Goal: Task Accomplishment & Management: Manage account settings

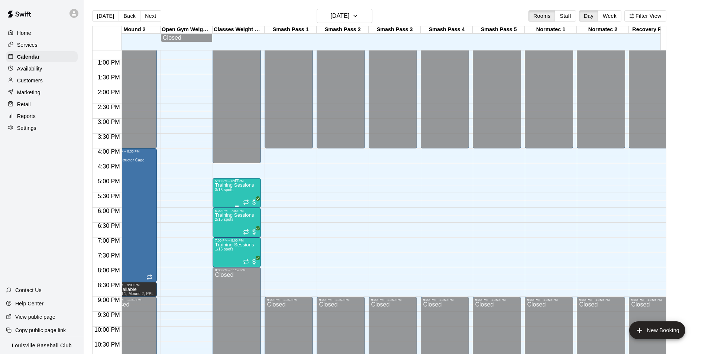
click at [234, 185] on p "Training Sessions" at bounding box center [234, 185] width 39 height 0
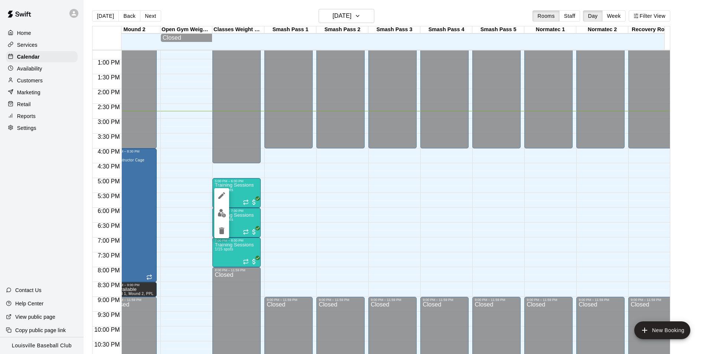
click at [221, 198] on icon "edit" at bounding box center [221, 195] width 9 height 9
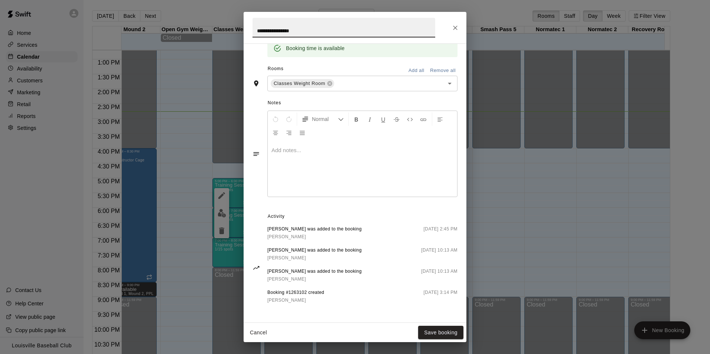
click at [515, 210] on div "**********" at bounding box center [355, 177] width 710 height 354
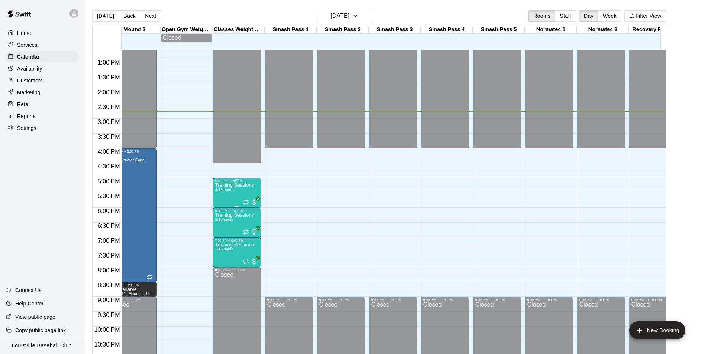
click at [231, 185] on p "Training Sessions" at bounding box center [234, 185] width 39 height 0
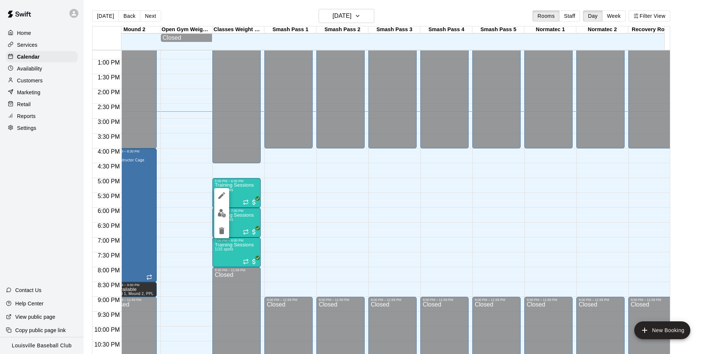
click at [222, 212] on img "edit" at bounding box center [222, 213] width 9 height 9
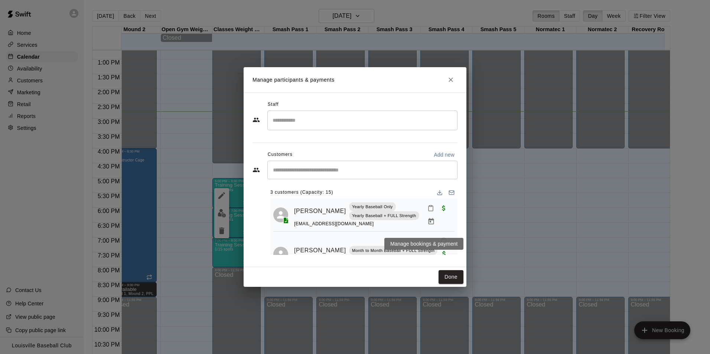
click at [451, 158] on p "Add new" at bounding box center [444, 154] width 21 height 7
select select "**"
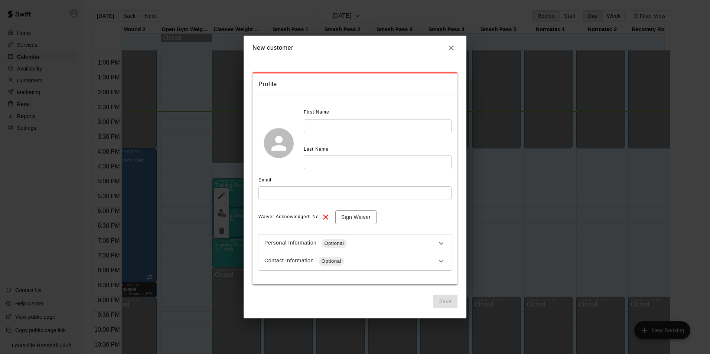
click at [452, 45] on icon "button" at bounding box center [451, 47] width 9 height 9
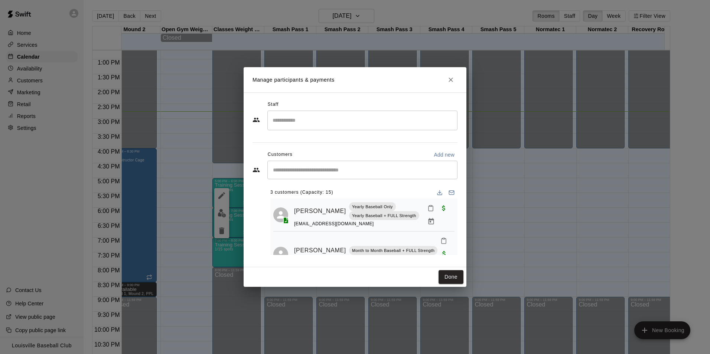
click at [400, 171] on input "Start typing to search customers..." at bounding box center [363, 169] width 184 height 7
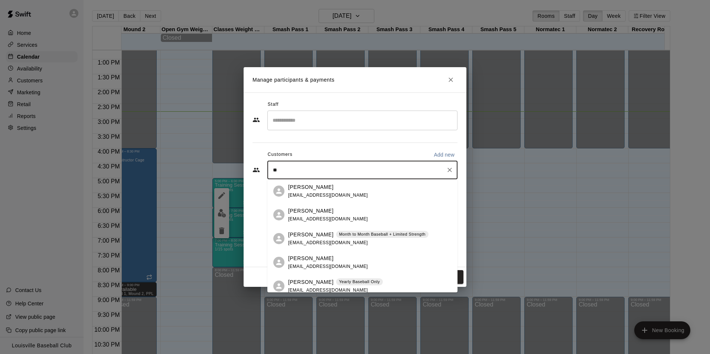
type input "***"
click at [342, 214] on p "Yearly Baseball + FULL Strength" at bounding box center [371, 211] width 64 height 6
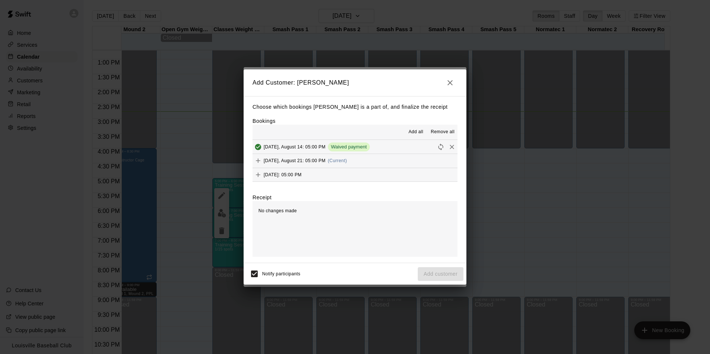
click at [449, 289] on div "Add Customer: Jakob Reed Choose which bookings Jakob Reed is a part of, and fin…" at bounding box center [355, 177] width 710 height 354
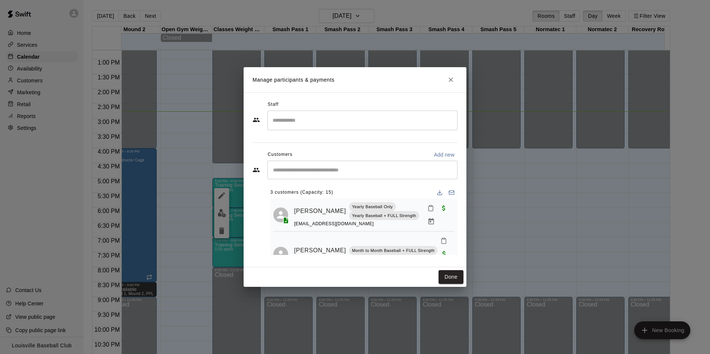
click at [361, 171] on input "Start typing to search customers..." at bounding box center [363, 169] width 184 height 7
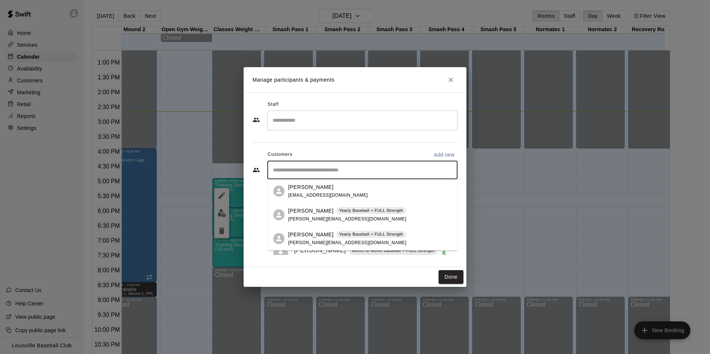
click at [375, 216] on div "Jakob Reed Yearly Baseball + FULL Strength kevin.reed78@gmail.com" at bounding box center [347, 215] width 118 height 16
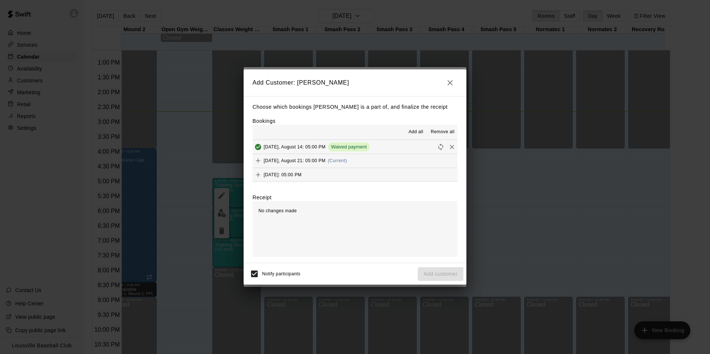
click at [258, 149] on icon "Added & Paid" at bounding box center [258, 147] width 6 height 6
click at [363, 213] on div "No changes made" at bounding box center [355, 229] width 205 height 56
click at [437, 271] on div "Notify participants Add customer" at bounding box center [355, 274] width 217 height 16
click at [413, 132] on span "Add all" at bounding box center [416, 132] width 15 height 7
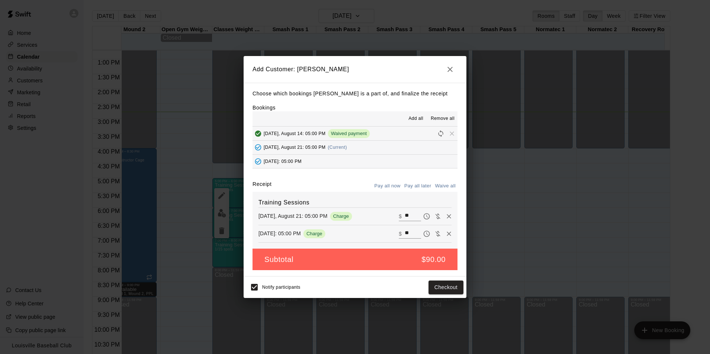
click at [449, 119] on span "Remove all" at bounding box center [443, 118] width 24 height 7
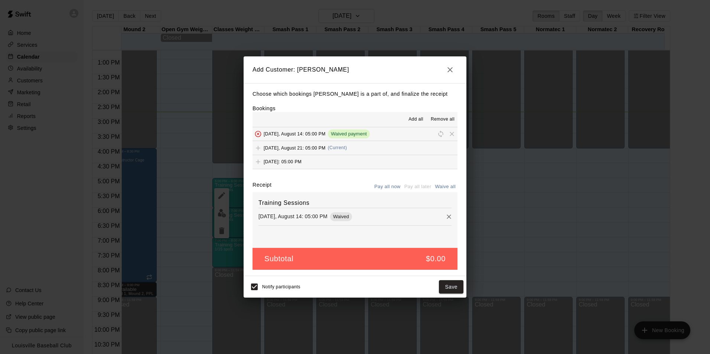
click at [254, 159] on span "Add" at bounding box center [258, 162] width 11 height 6
click at [257, 146] on span "Add" at bounding box center [258, 148] width 11 height 6
click at [260, 133] on span "To be removed" at bounding box center [258, 134] width 11 height 6
click at [259, 154] on div "Thursday, August 21: 05:00 PM (Current)" at bounding box center [300, 148] width 94 height 11
click at [340, 154] on div "Thursday, August 21: 05:00 PM (Current)" at bounding box center [300, 148] width 94 height 11
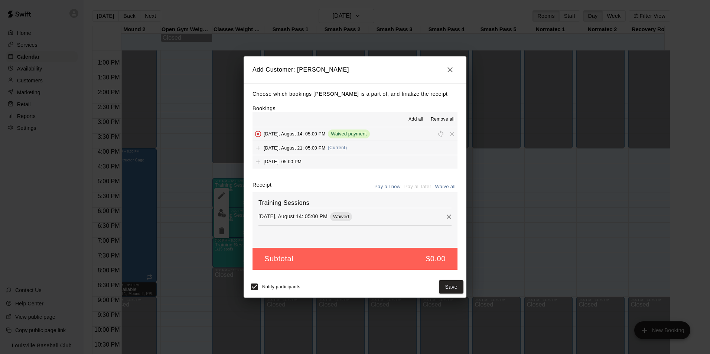
click at [272, 154] on div "Thursday, August 21: 05:00 PM (Current)" at bounding box center [300, 148] width 94 height 11
click at [411, 119] on span "Add all" at bounding box center [416, 119] width 15 height 7
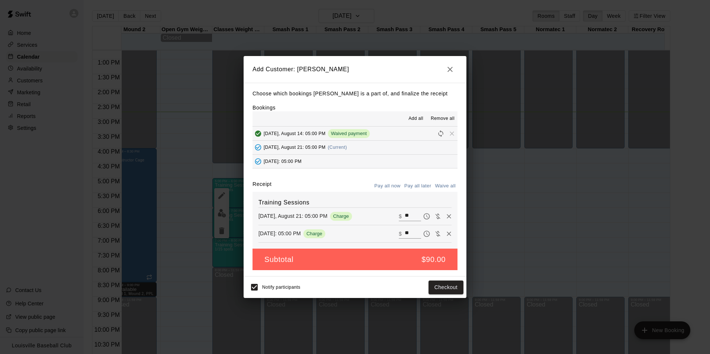
click at [439, 134] on button "Reschedule" at bounding box center [440, 133] width 11 height 11
click at [259, 150] on icon "Added - Collect Payment" at bounding box center [257, 147] width 7 height 7
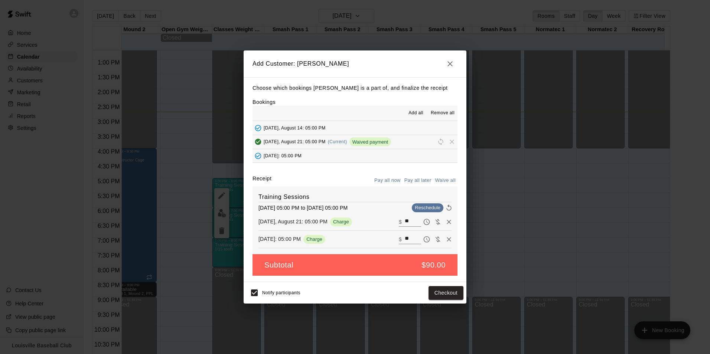
click at [301, 158] on span "Thursday, August 28: 05:00 PM" at bounding box center [283, 155] width 38 height 5
click at [445, 223] on icon "Remove" at bounding box center [448, 221] width 7 height 7
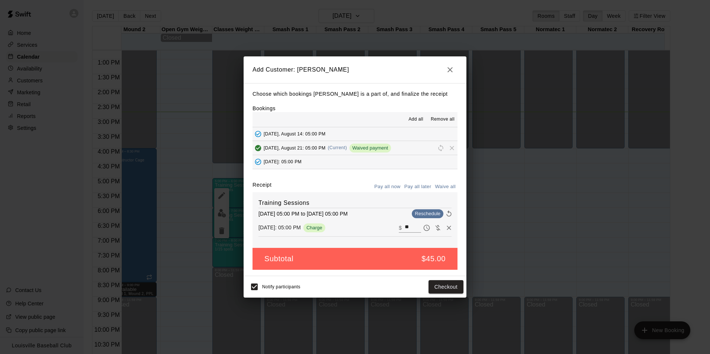
click at [447, 228] on icon "Remove" at bounding box center [449, 228] width 4 height 4
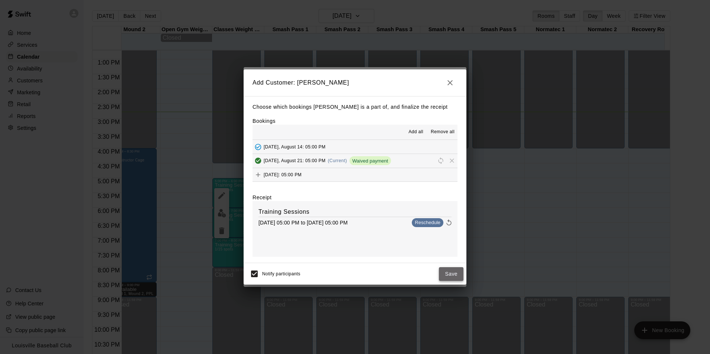
click at [461, 271] on button "Save" at bounding box center [451, 274] width 25 height 14
click at [454, 271] on div "Notify participants Save" at bounding box center [355, 274] width 217 height 16
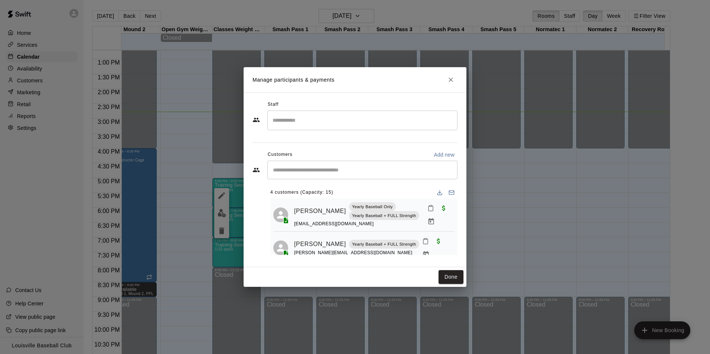
click at [177, 130] on div "Manage participants & payments Staff ​ Customers Add new ​ 4 customers (Capacit…" at bounding box center [355, 177] width 710 height 354
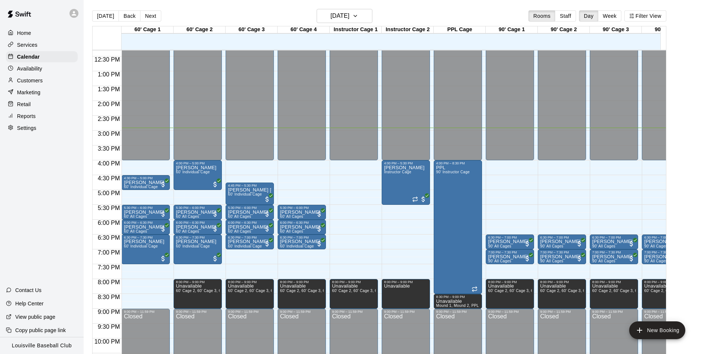
scroll to position [363, 0]
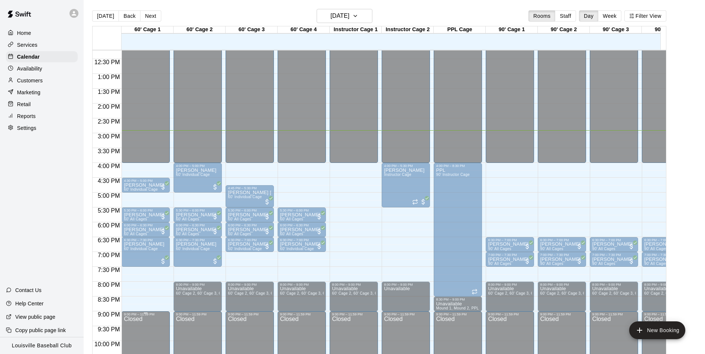
click at [156, 317] on div "9:00 PM – 11:59 PM" at bounding box center [146, 315] width 44 height 4
click at [155, 314] on div at bounding box center [146, 313] width 44 height 1
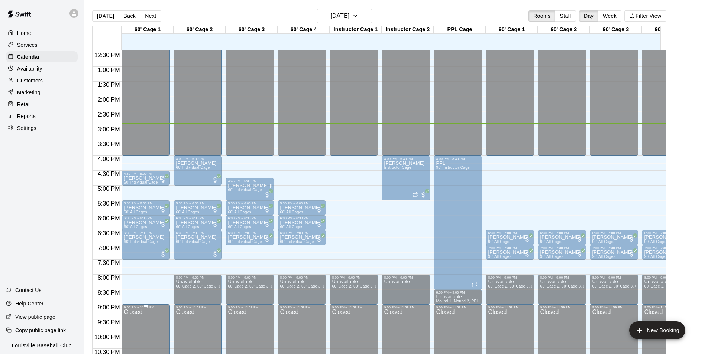
scroll to position [369, 0]
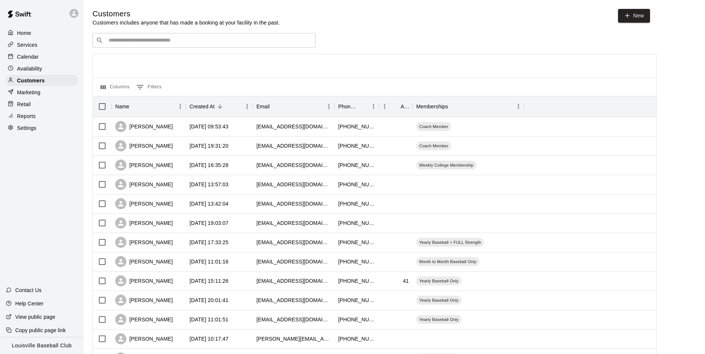
click at [69, 12] on div at bounding box center [76, 13] width 16 height 15
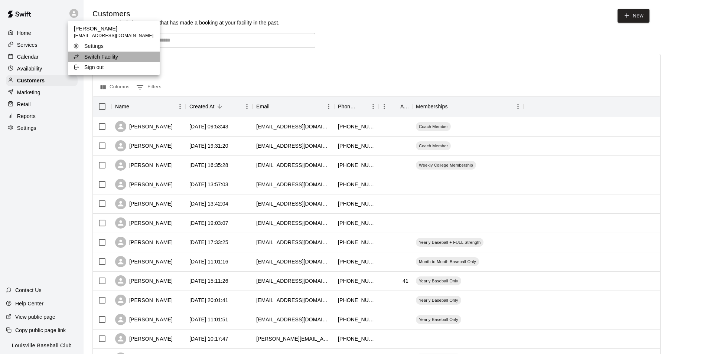
click at [116, 55] on p "Switch Facility" at bounding box center [101, 56] width 34 height 7
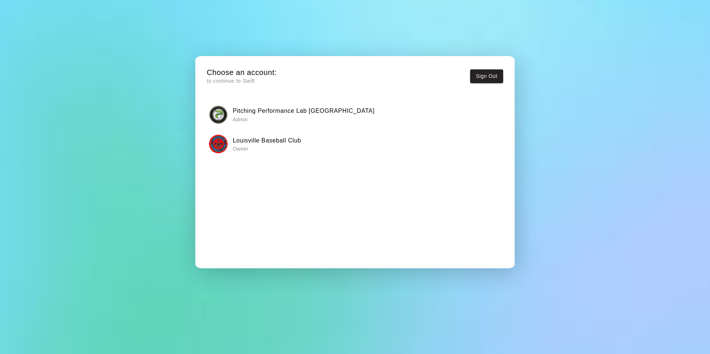
click at [295, 113] on h6 "Pitching Performance Lab Louisville" at bounding box center [304, 111] width 142 height 10
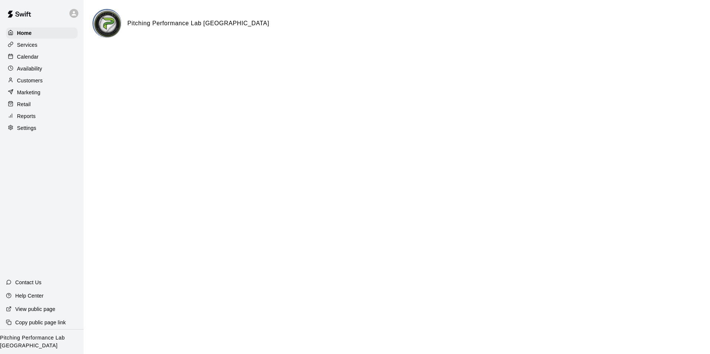
click at [45, 55] on div "Calendar" at bounding box center [42, 56] width 72 height 11
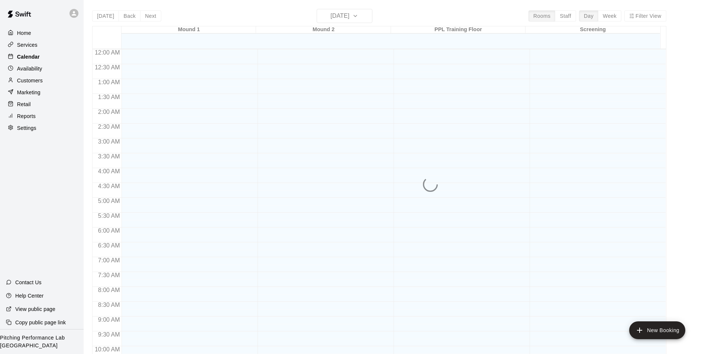
scroll to position [377, 0]
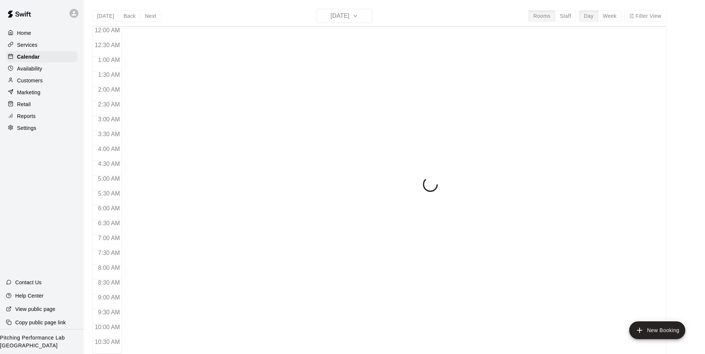
scroll to position [377, 0]
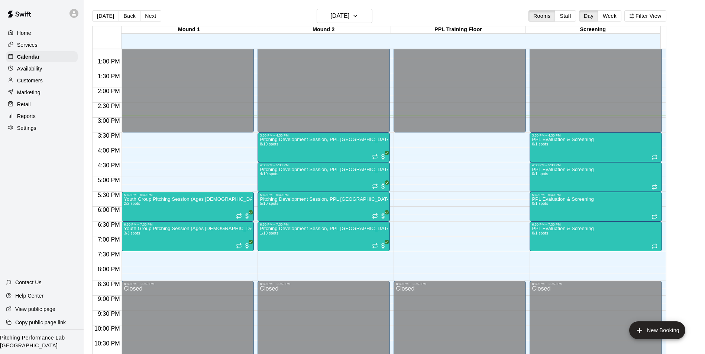
click at [74, 13] on icon at bounding box center [74, 13] width 4 height 4
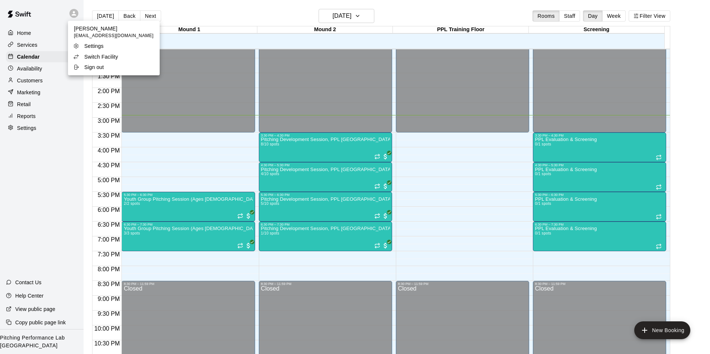
click at [121, 57] on li "Switch Facility" at bounding box center [114, 57] width 92 height 10
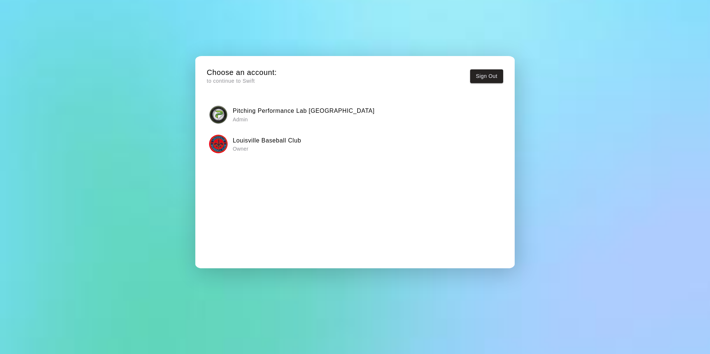
click at [250, 142] on h6 "Louisville Baseball Club" at bounding box center [267, 141] width 68 height 10
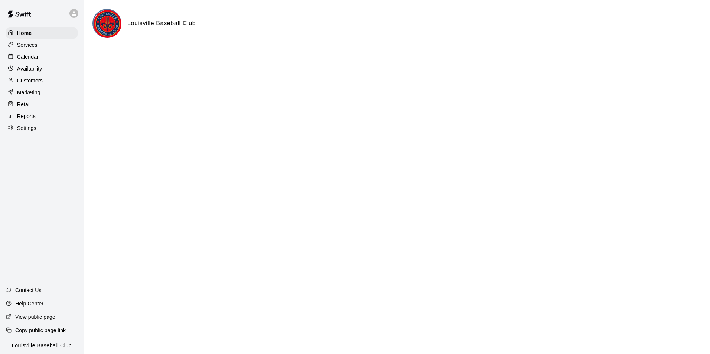
click at [53, 58] on div "Calendar" at bounding box center [42, 56] width 72 height 11
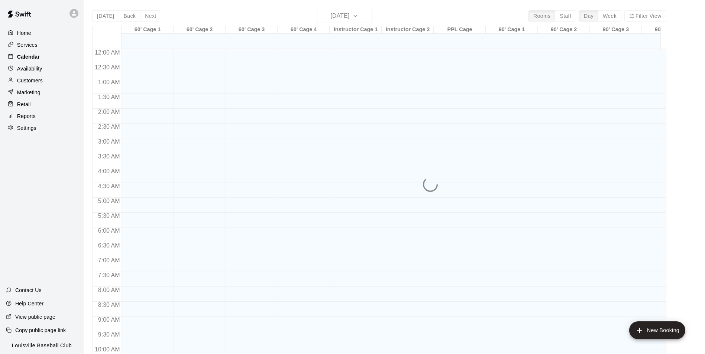
scroll to position [377, 0]
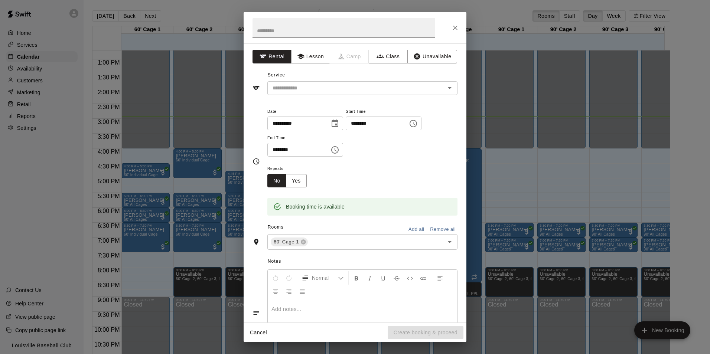
click at [63, 228] on div "**********" at bounding box center [355, 177] width 710 height 354
click at [428, 56] on button "Unavailable" at bounding box center [433, 57] width 50 height 14
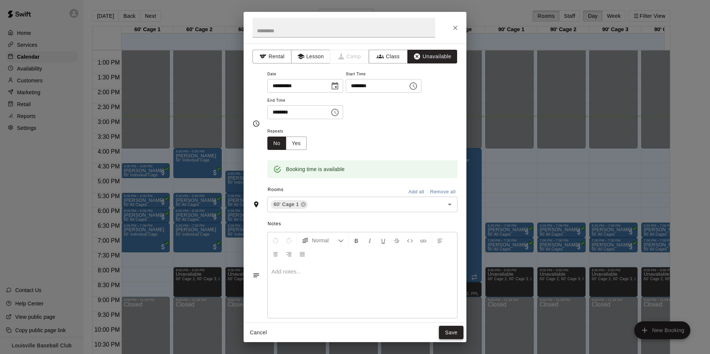
click at [450, 336] on button "Save" at bounding box center [451, 333] width 25 height 14
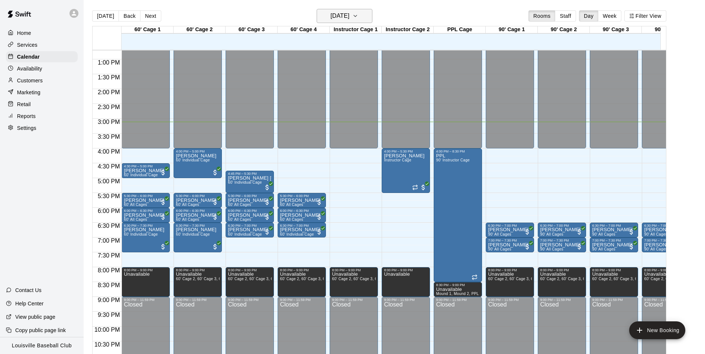
click at [366, 10] on button "[DATE]" at bounding box center [345, 16] width 56 height 14
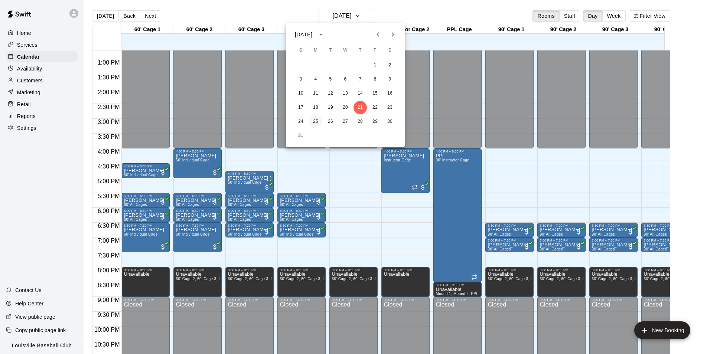
click at [316, 122] on button "25" at bounding box center [315, 121] width 13 height 13
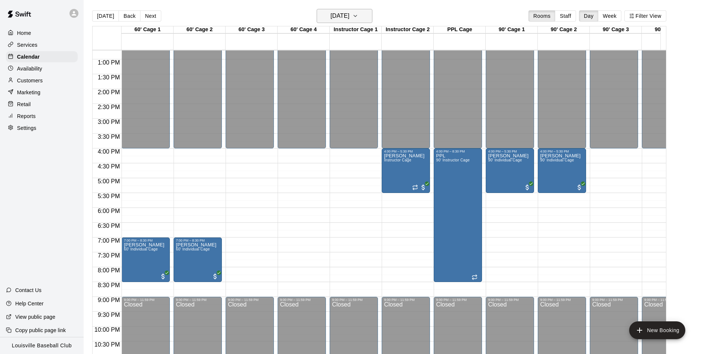
click at [349, 20] on h6 "[DATE]" at bounding box center [339, 16] width 19 height 10
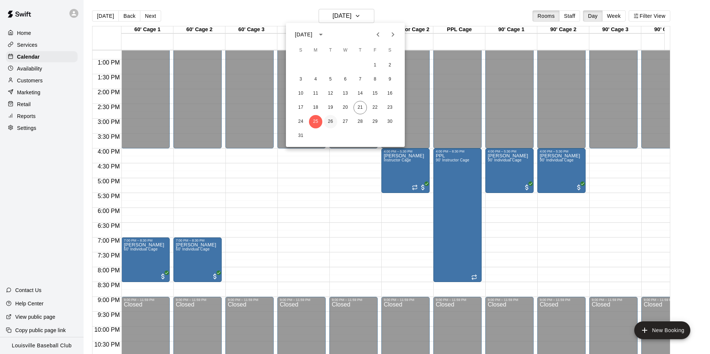
click at [328, 123] on button "26" at bounding box center [330, 121] width 13 height 13
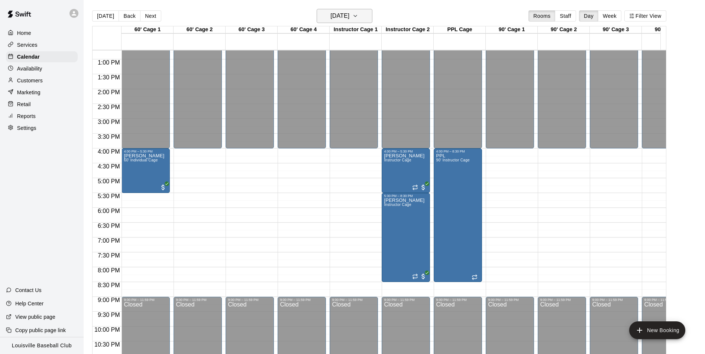
click at [359, 23] on button "[DATE]" at bounding box center [345, 16] width 56 height 14
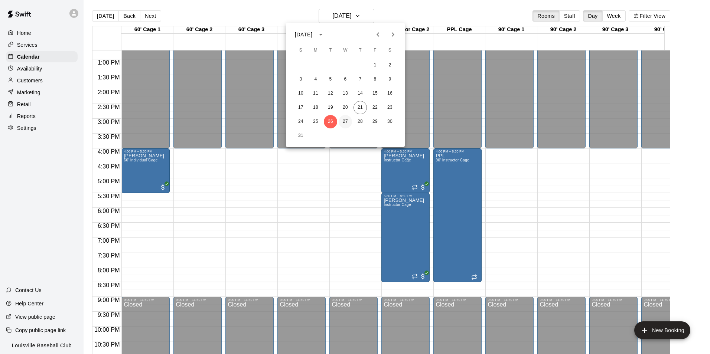
click at [340, 123] on button "27" at bounding box center [345, 121] width 13 height 13
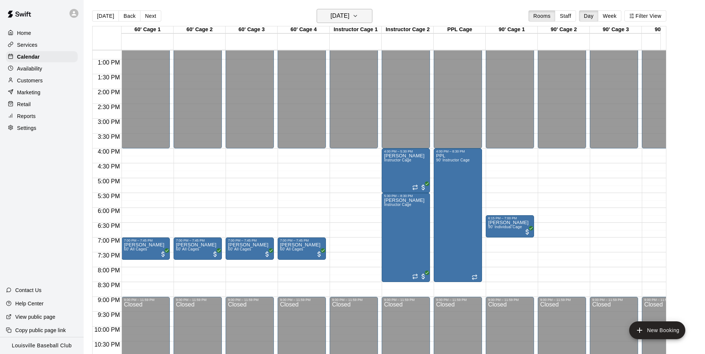
click at [349, 16] on h6 "[DATE]" at bounding box center [339, 16] width 19 height 10
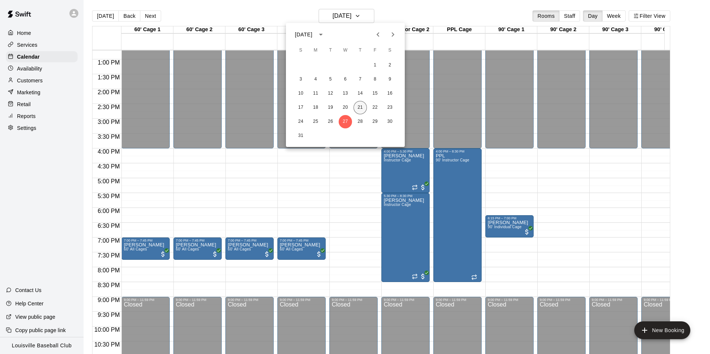
click at [363, 104] on button "21" at bounding box center [360, 107] width 13 height 13
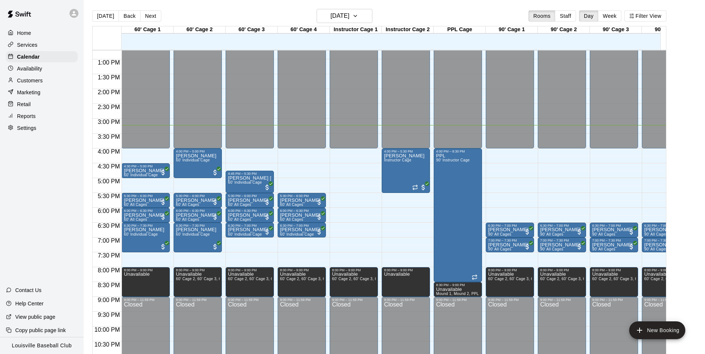
click at [21, 83] on p "Customers" at bounding box center [30, 80] width 26 height 7
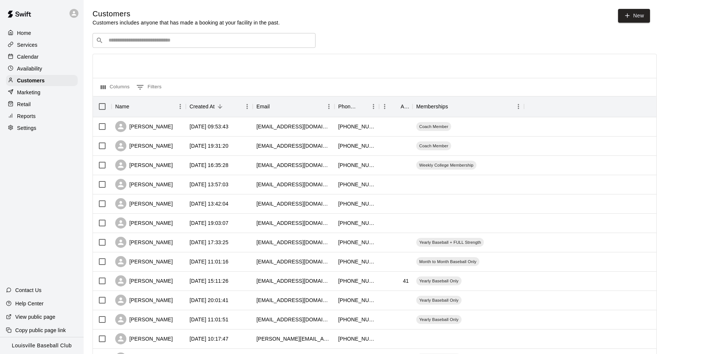
click at [146, 39] on input "Search customers by name or email" at bounding box center [209, 40] width 206 height 7
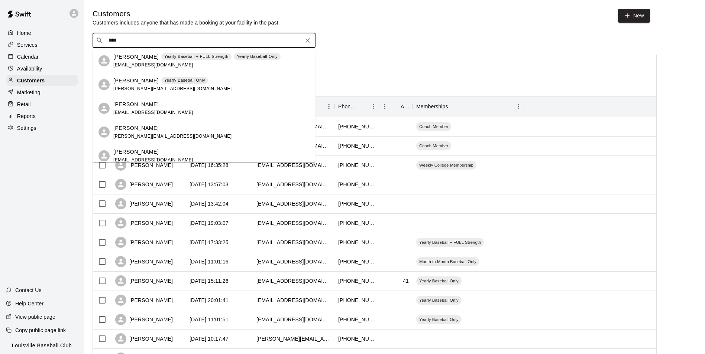
type input "****"
click at [55, 54] on div "Calendar" at bounding box center [42, 56] width 72 height 11
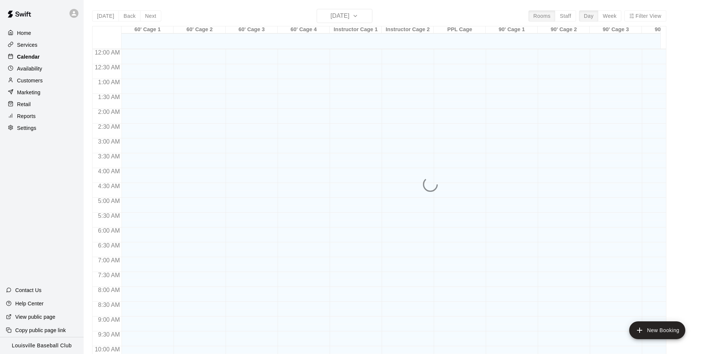
scroll to position [377, 0]
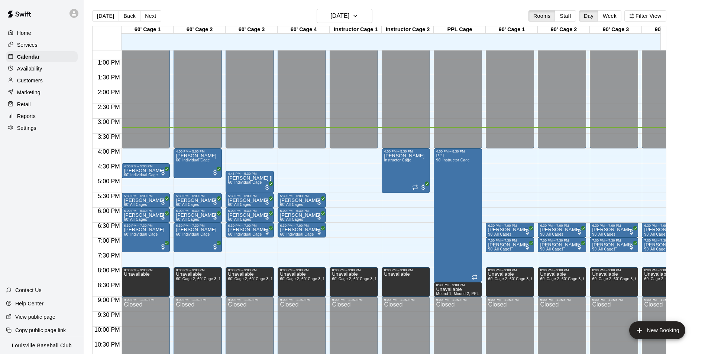
click at [59, 81] on div "Customers" at bounding box center [42, 80] width 72 height 11
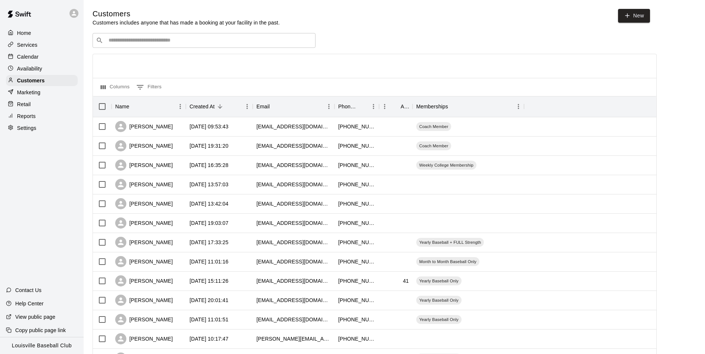
click at [192, 48] on div "​ ​" at bounding box center [204, 40] width 223 height 15
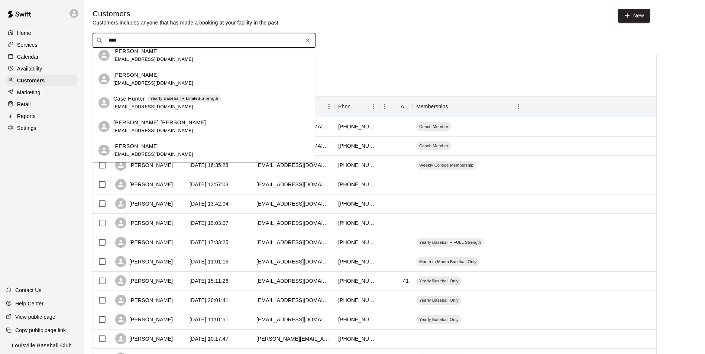
scroll to position [29, 0]
type input "****"
click at [52, 59] on div "Calendar" at bounding box center [42, 56] width 72 height 11
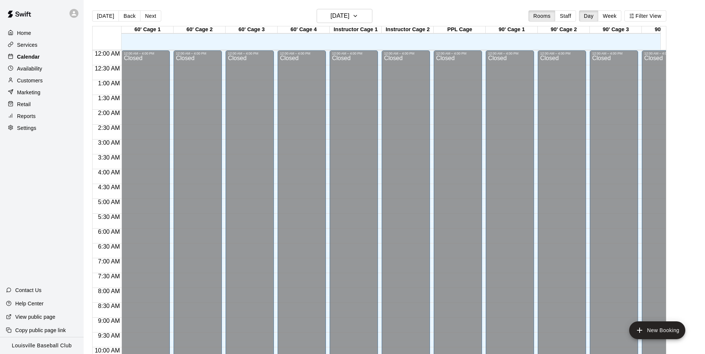
scroll to position [377, 0]
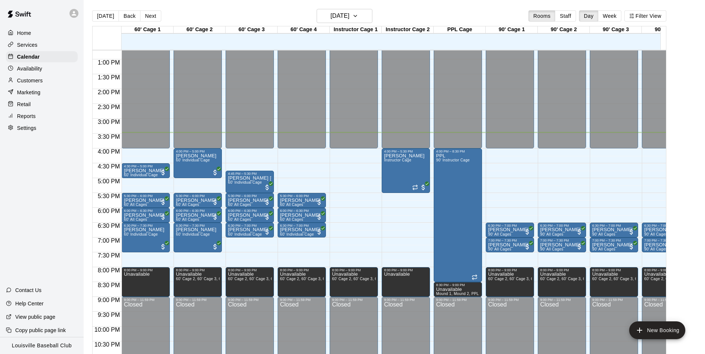
click at [46, 83] on div "Customers" at bounding box center [42, 80] width 72 height 11
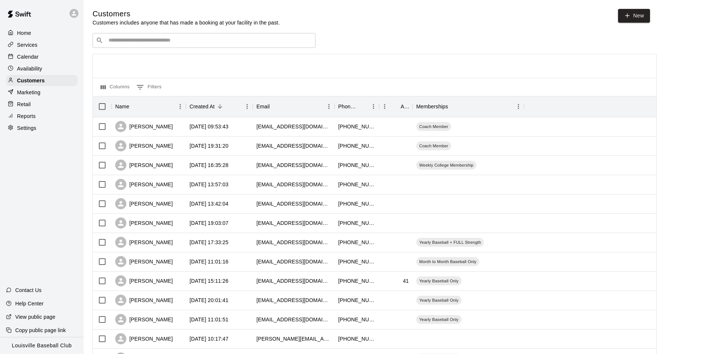
click at [193, 43] on input "Search customers by name or email" at bounding box center [209, 40] width 206 height 7
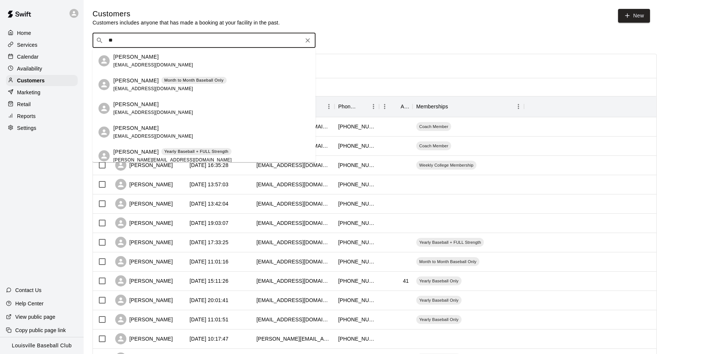
type input "*"
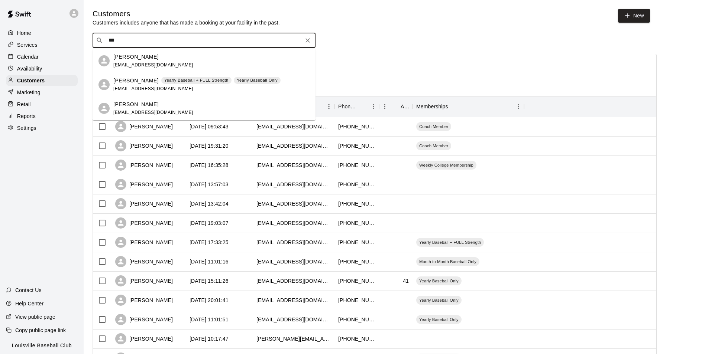
type input "***"
click at [52, 56] on div "Calendar" at bounding box center [42, 56] width 72 height 11
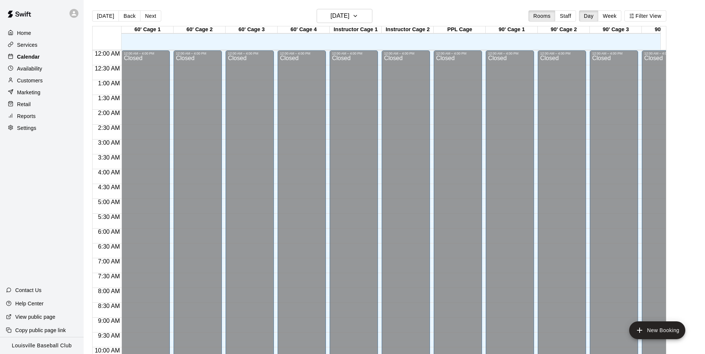
scroll to position [377, 0]
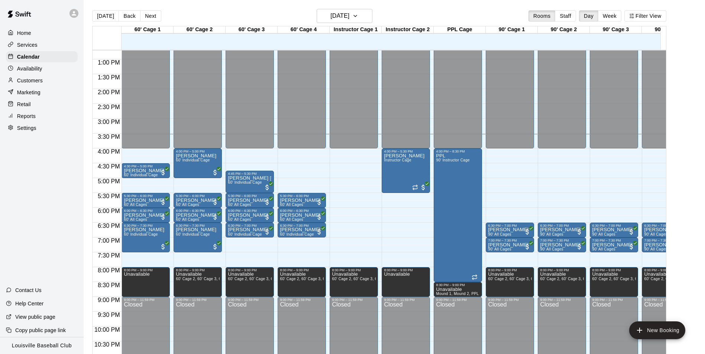
click at [48, 79] on div "Customers" at bounding box center [42, 80] width 72 height 11
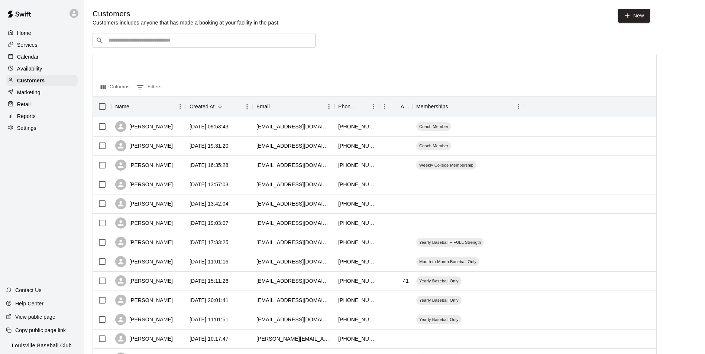
click at [179, 40] on input "Search customers by name or email" at bounding box center [209, 40] width 206 height 7
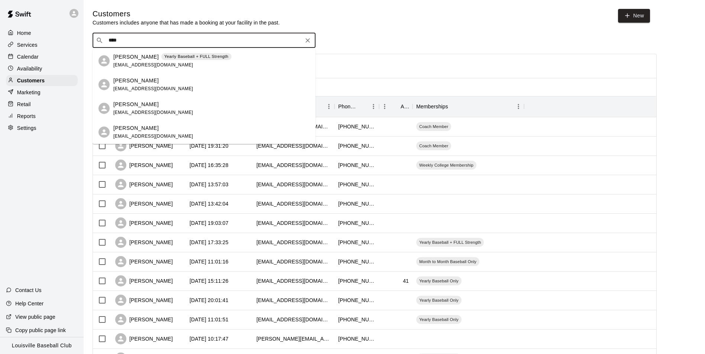
type input "****"
click at [53, 56] on div "Calendar" at bounding box center [42, 56] width 72 height 11
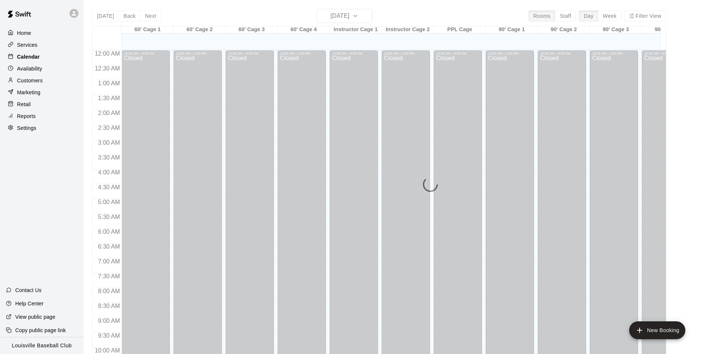
scroll to position [377, 0]
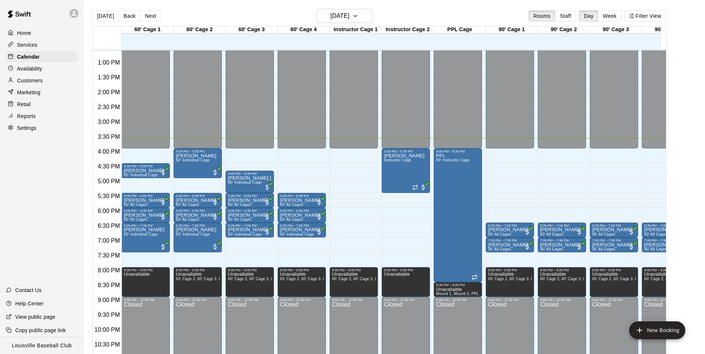
click at [51, 83] on div "Customers" at bounding box center [42, 80] width 72 height 11
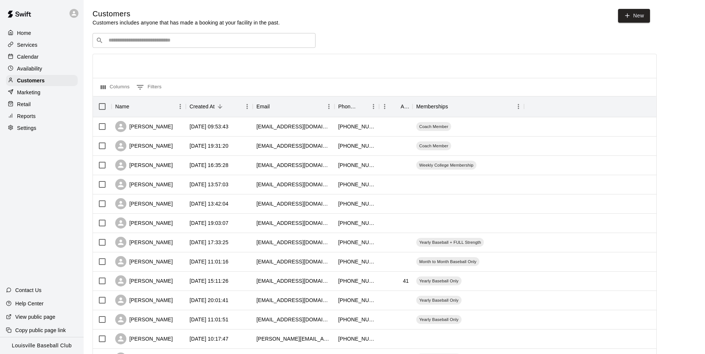
click at [151, 42] on input "Search customers by name or email" at bounding box center [209, 40] width 206 height 7
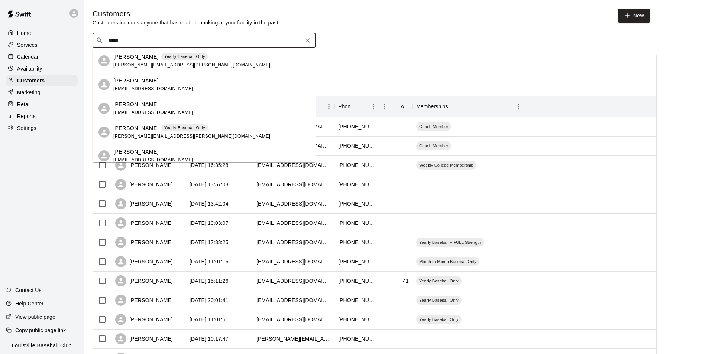
type input "******"
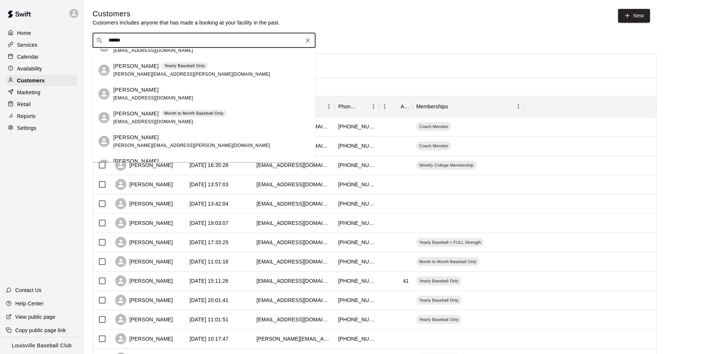
scroll to position [45, 0]
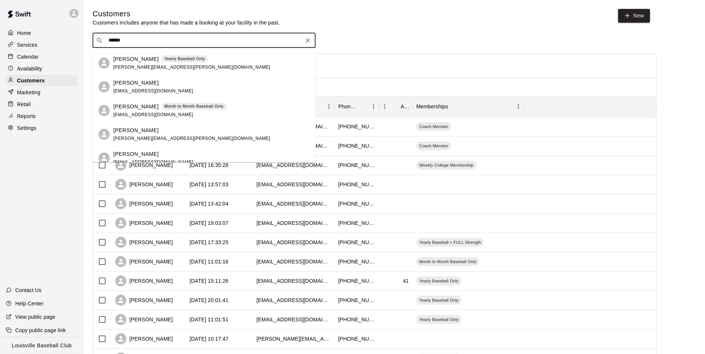
click at [51, 55] on div "Calendar" at bounding box center [42, 56] width 72 height 11
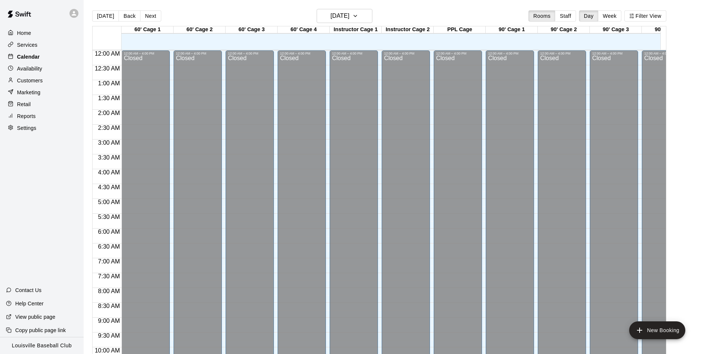
scroll to position [377, 0]
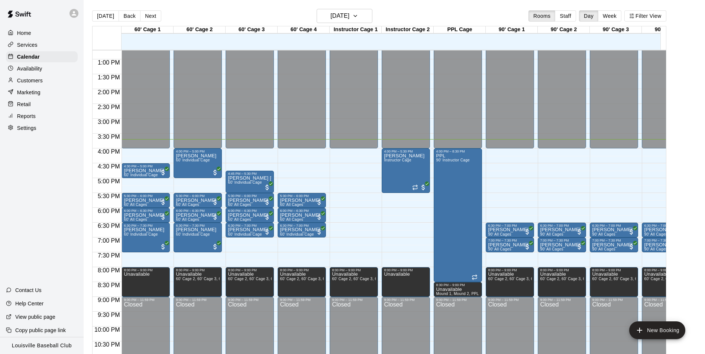
click at [44, 91] on div "Marketing" at bounding box center [42, 92] width 72 height 11
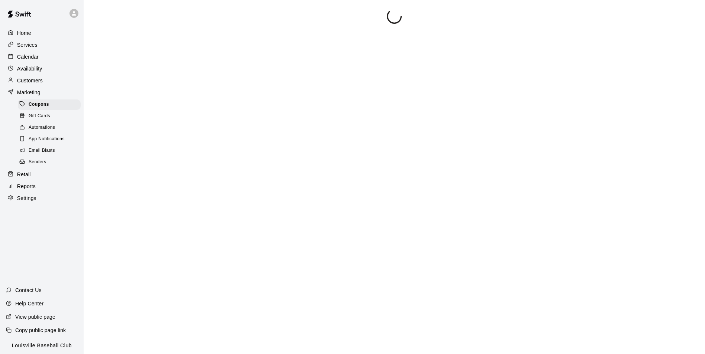
click at [31, 80] on p "Customers" at bounding box center [30, 80] width 26 height 7
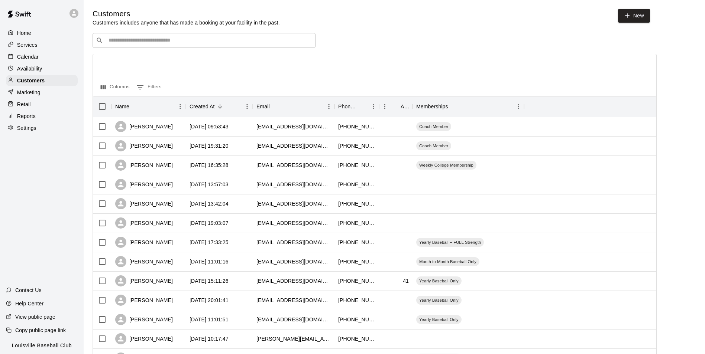
click at [172, 39] on input "Search customers by name or email" at bounding box center [209, 40] width 206 height 7
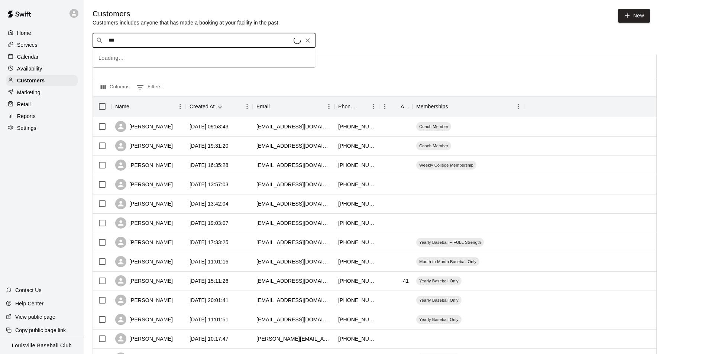
type input "****"
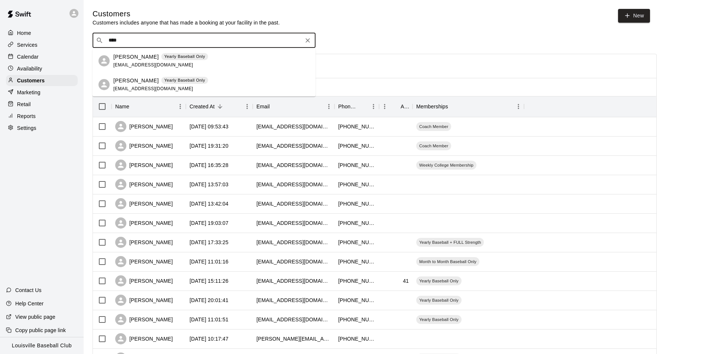
click at [51, 59] on div "Calendar" at bounding box center [42, 56] width 72 height 11
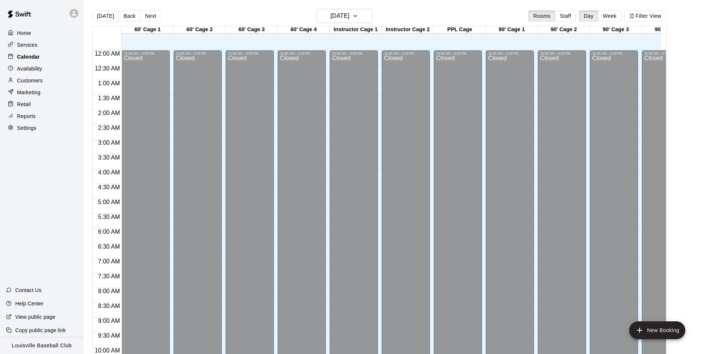
scroll to position [377, 0]
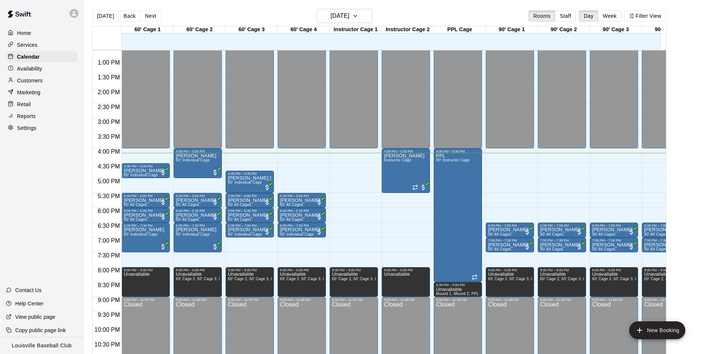
click at [52, 79] on div "Customers" at bounding box center [42, 80] width 72 height 11
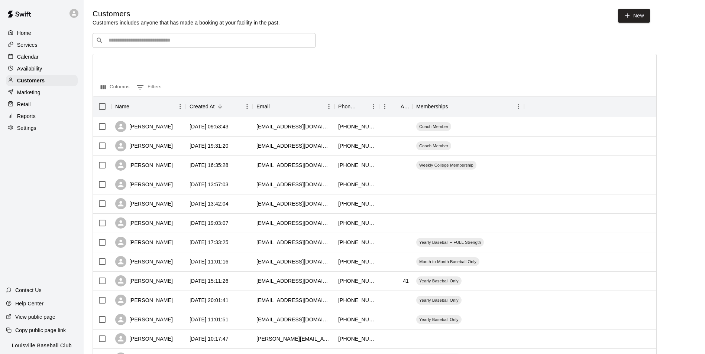
click at [210, 40] on input "Search customers by name or email" at bounding box center [209, 40] width 206 height 7
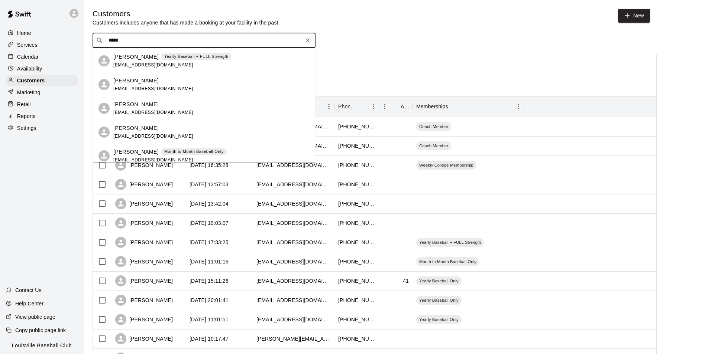
type input "*****"
click at [45, 55] on div "Calendar" at bounding box center [42, 56] width 72 height 11
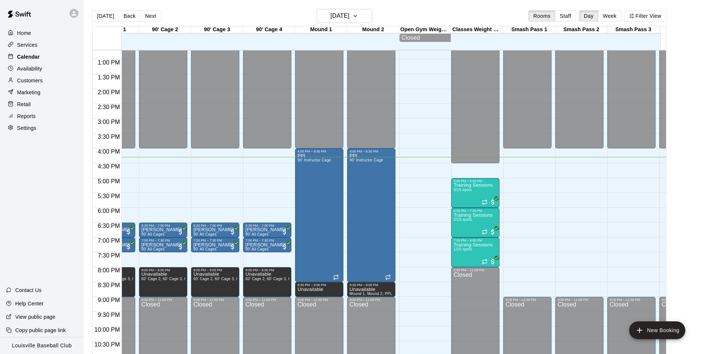
scroll to position [0, 399]
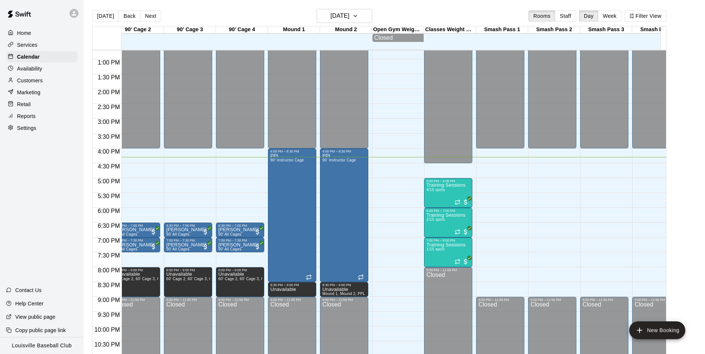
click at [46, 86] on div "Customers" at bounding box center [42, 80] width 72 height 11
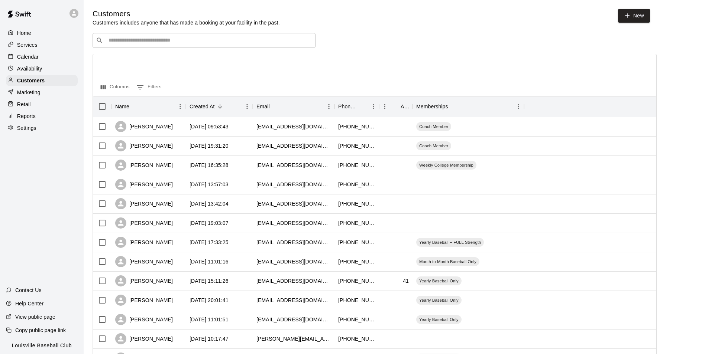
click at [200, 39] on input "Search customers by name or email" at bounding box center [209, 40] width 206 height 7
click at [213, 44] on input "Search customers by name or email" at bounding box center [209, 40] width 206 height 7
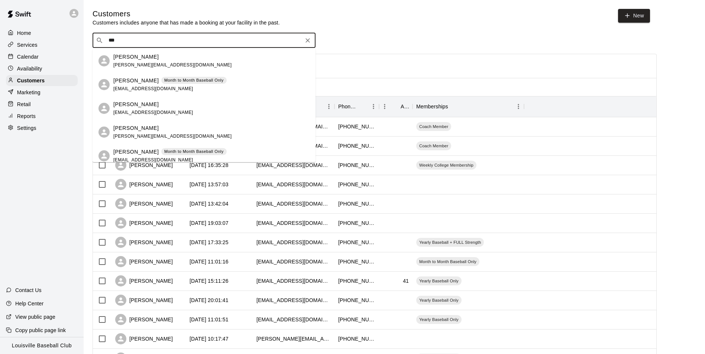
type input "****"
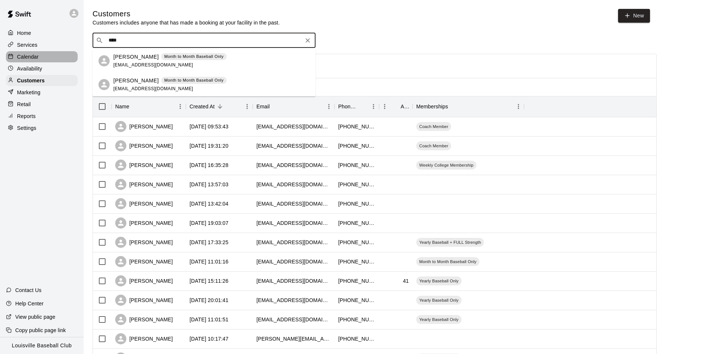
click at [46, 58] on div "Calendar" at bounding box center [42, 56] width 72 height 11
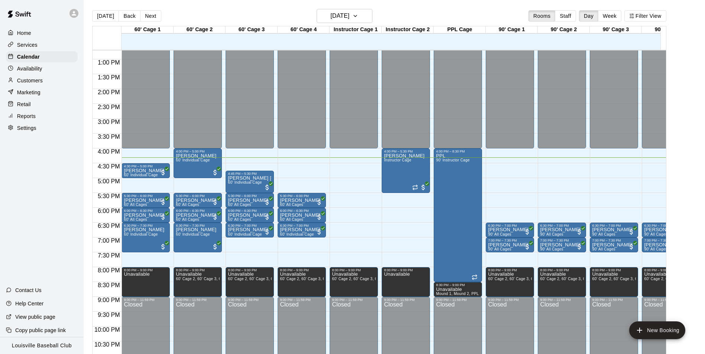
click at [53, 84] on div "Customers" at bounding box center [42, 80] width 72 height 11
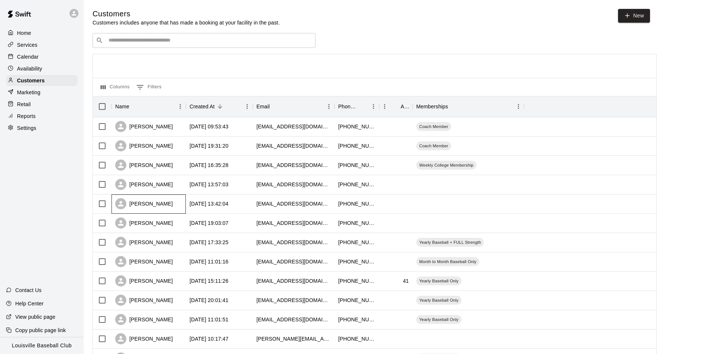
click at [181, 212] on div "[PERSON_NAME]" at bounding box center [148, 204] width 74 height 19
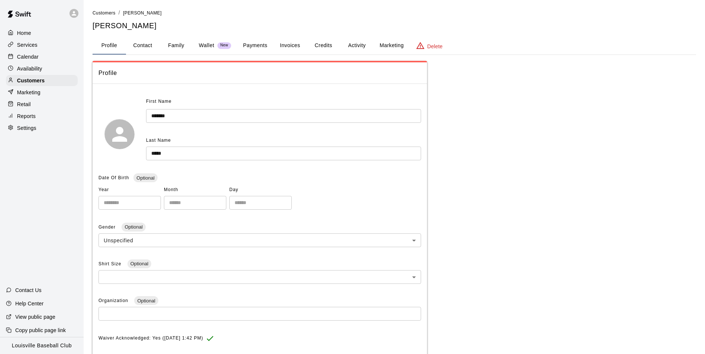
click at [350, 49] on button "Activity" at bounding box center [356, 46] width 33 height 18
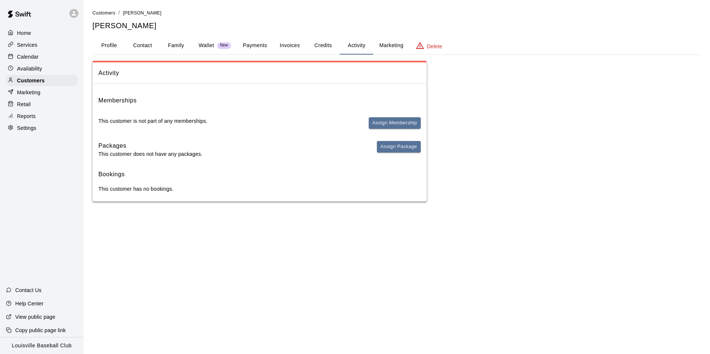
click at [109, 49] on button "Profile" at bounding box center [109, 46] width 33 height 18
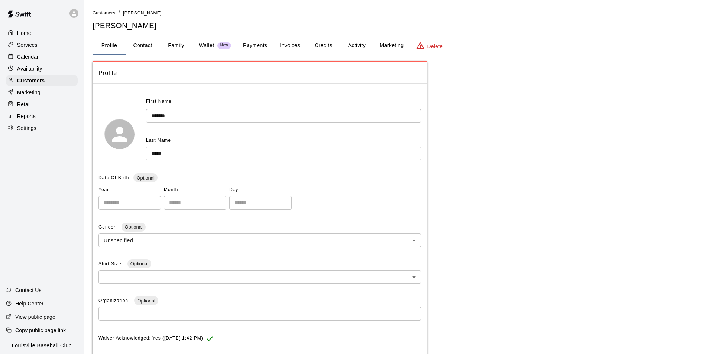
click at [47, 57] on div "Calendar" at bounding box center [42, 56] width 72 height 11
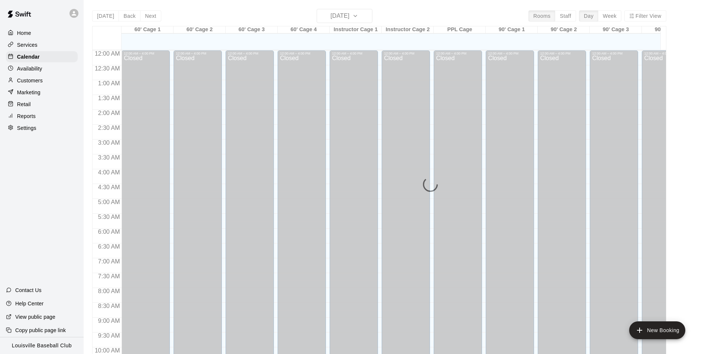
click at [46, 86] on div "Customers" at bounding box center [42, 80] width 72 height 11
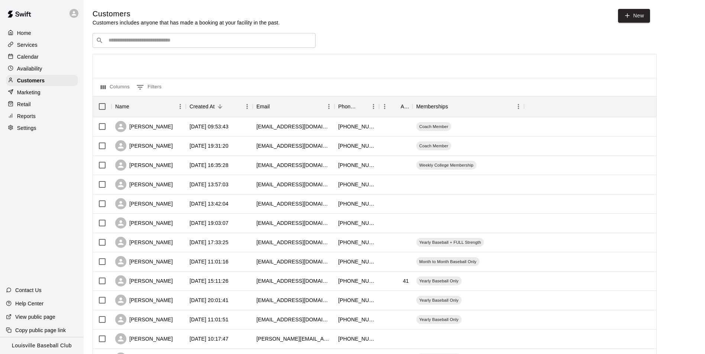
click at [199, 40] on input "Search customers by name or email" at bounding box center [209, 40] width 206 height 7
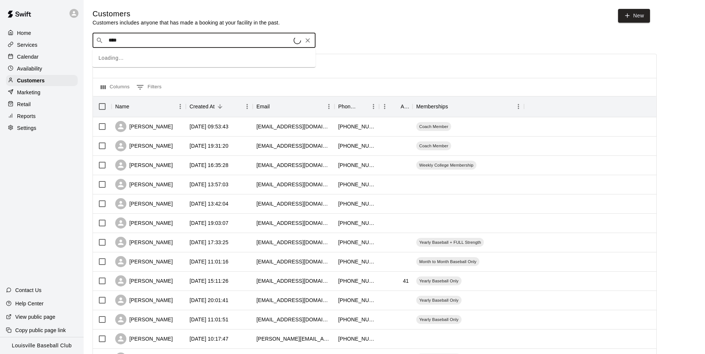
type input "*****"
click at [231, 67] on div "[PERSON_NAME] Yearly Baseball + FULL Strength Yearly Baseball Only [EMAIL_ADDRE…" at bounding box center [196, 61] width 167 height 16
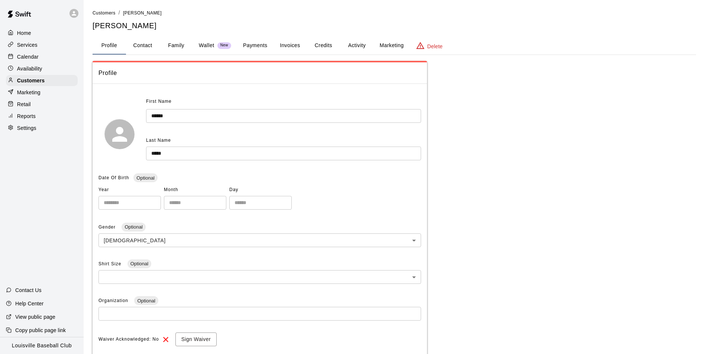
click at [357, 45] on button "Activity" at bounding box center [356, 46] width 33 height 18
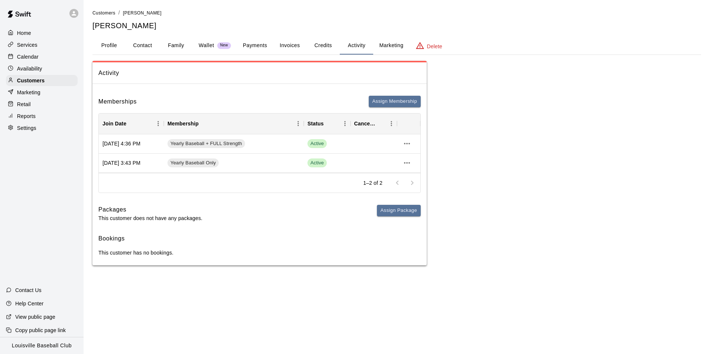
click at [38, 62] on div "Calendar" at bounding box center [42, 56] width 72 height 11
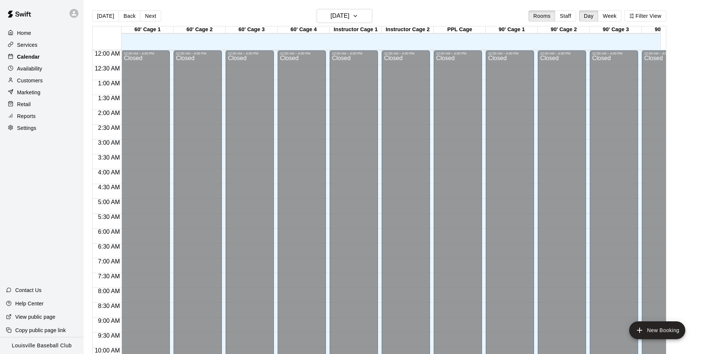
scroll to position [377, 0]
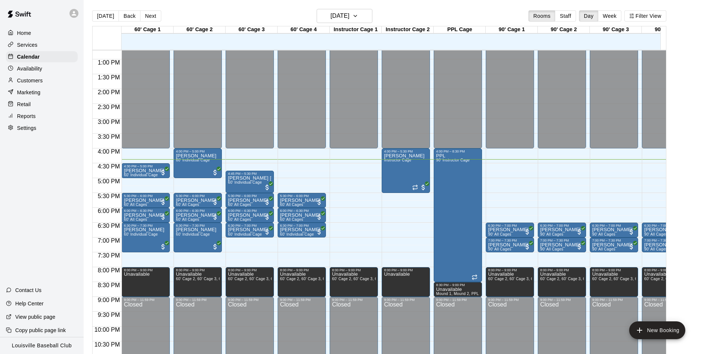
click at [46, 80] on div "Customers" at bounding box center [42, 80] width 72 height 11
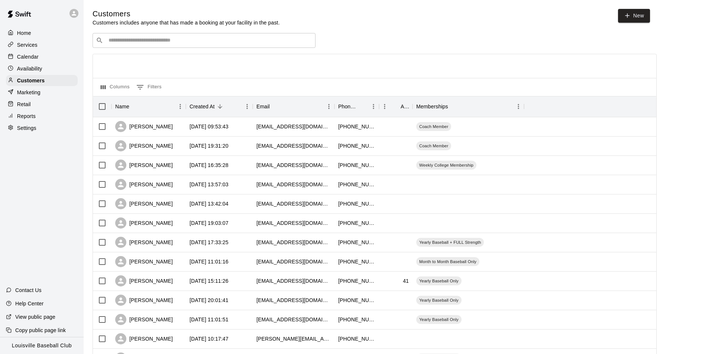
click at [50, 57] on div "Calendar" at bounding box center [42, 56] width 72 height 11
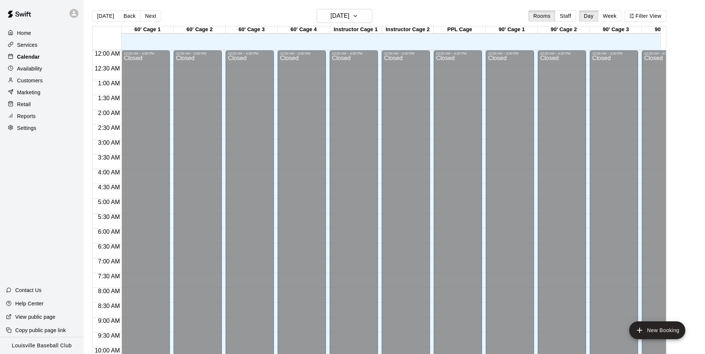
scroll to position [377, 0]
